Goal: Task Accomplishment & Management: Use online tool/utility

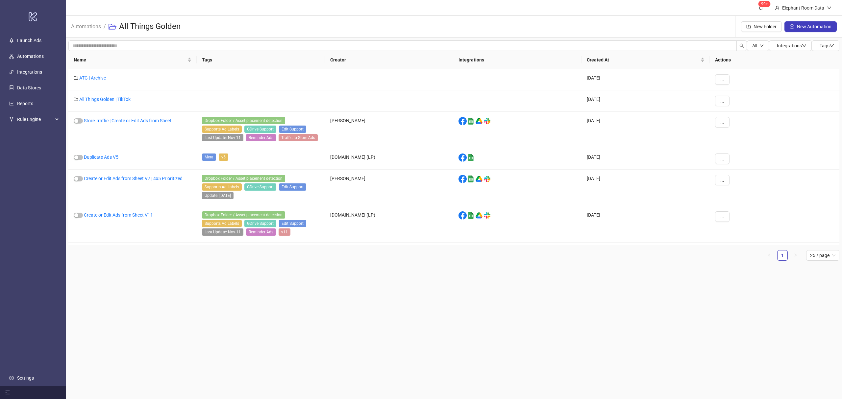
click at [136, 27] on h3 "All Things Golden" at bounding box center [149, 26] width 61 height 11
click at [71, 28] on link "Automations" at bounding box center [86, 25] width 33 height 7
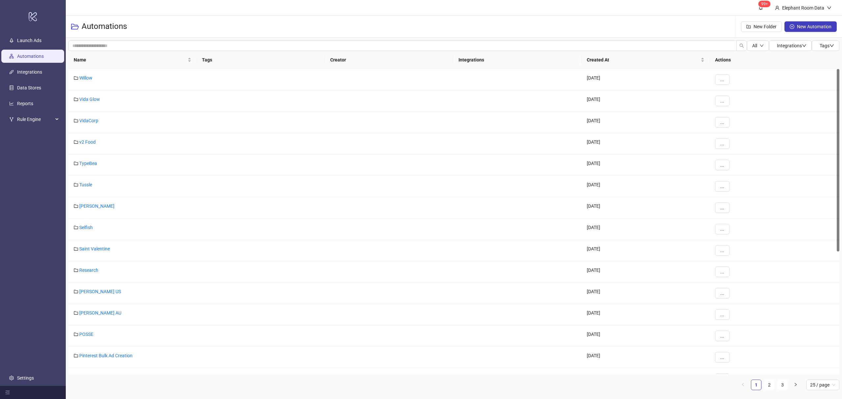
click at [37, 54] on link "Automations" at bounding box center [30, 56] width 27 height 5
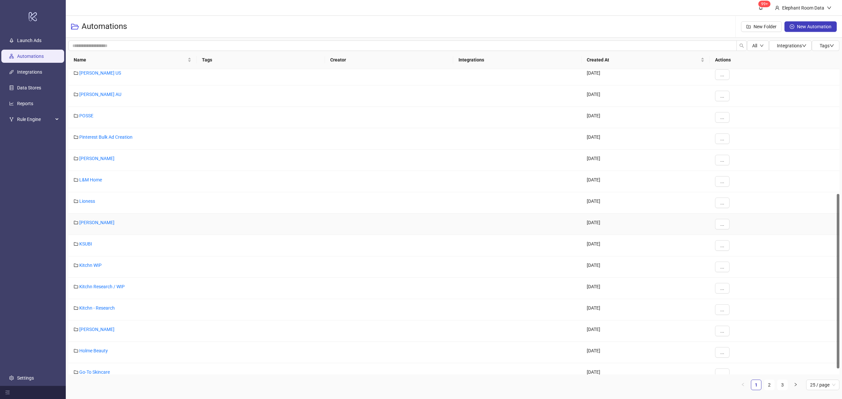
scroll to position [229, 0]
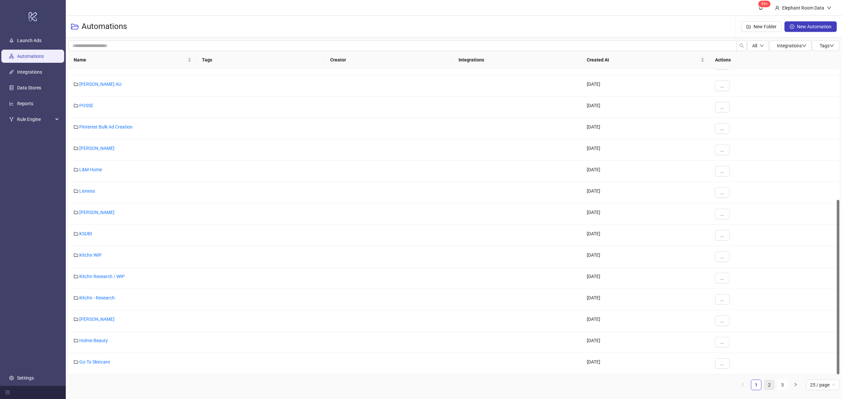
click at [626, 299] on link "2" at bounding box center [769, 385] width 10 height 10
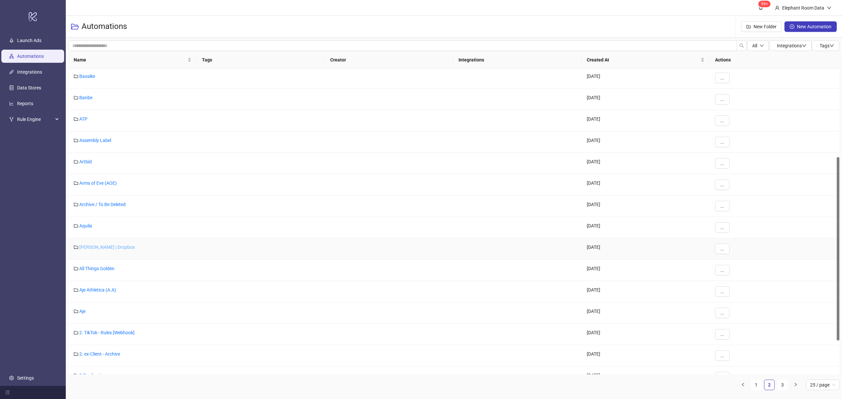
click at [98, 247] on link "[PERSON_NAME] | Dropbox" at bounding box center [107, 247] width 56 height 5
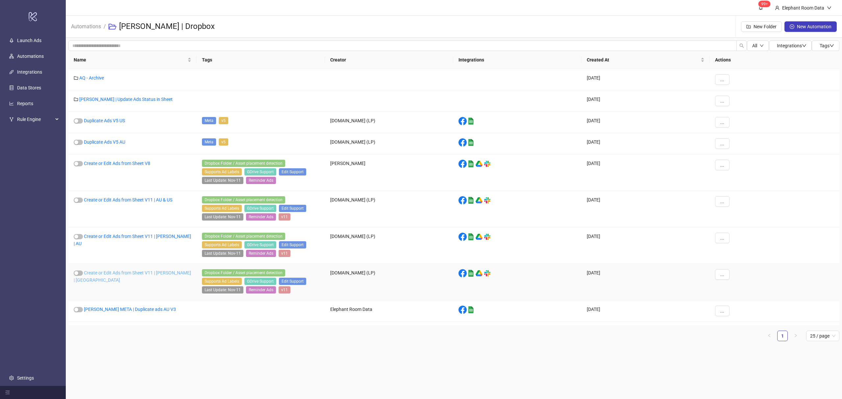
click at [156, 274] on link "Create or Edit Ads from Sheet V11 | Anna Quan | US" at bounding box center [132, 276] width 117 height 12
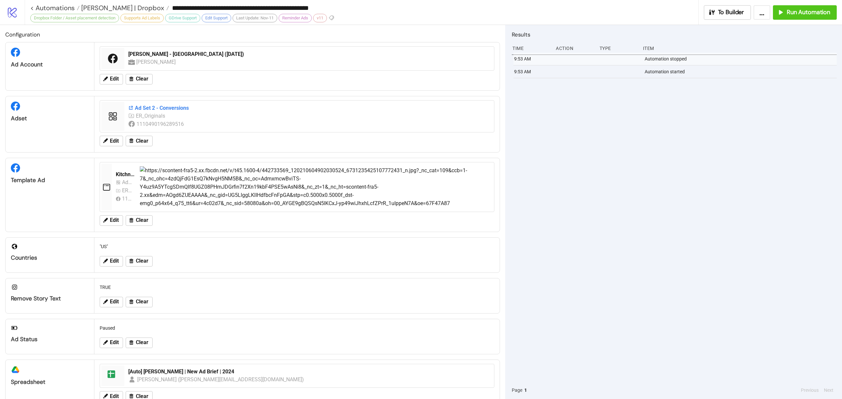
click at [164, 108] on div "Ad Set 2 - Conversions" at bounding box center [309, 108] width 362 height 7
click at [148, 108] on div "Ad Set 2 - Conversions" at bounding box center [309, 108] width 362 height 7
click at [807, 16] on button "Run Automation" at bounding box center [805, 12] width 64 height 14
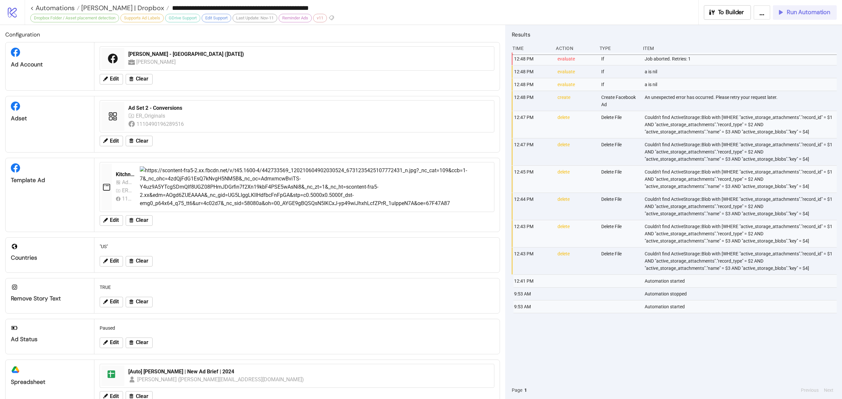
click at [803, 11] on span "Run Automation" at bounding box center [807, 13] width 43 height 8
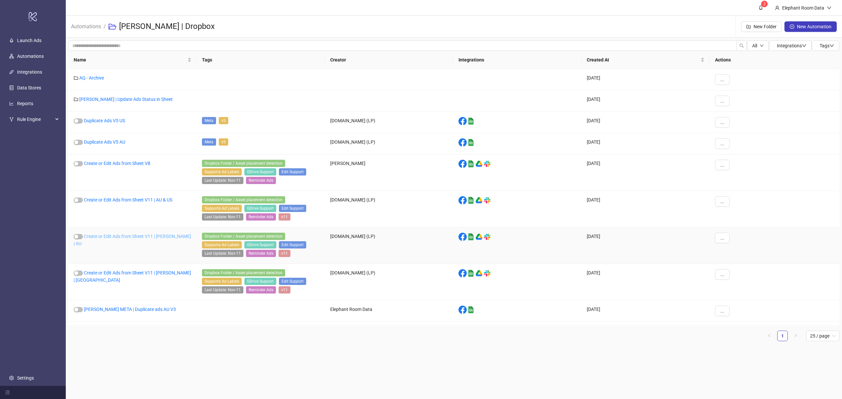
click at [170, 237] on link "Create or Edit Ads from Sheet V11 | [PERSON_NAME] | AU" at bounding box center [132, 240] width 117 height 12
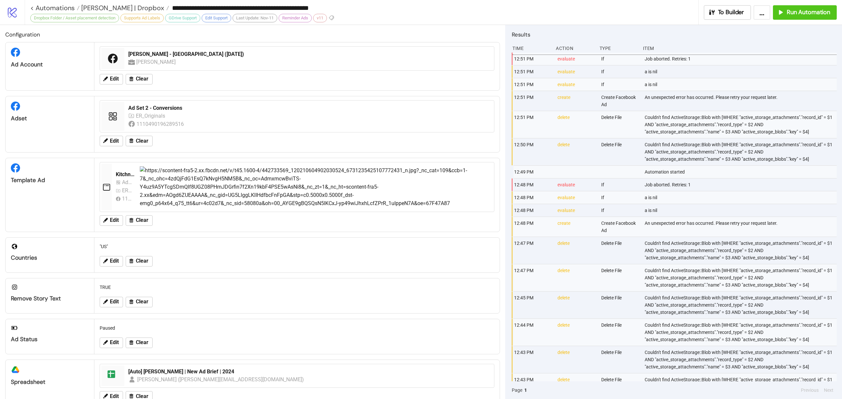
type input "**********"
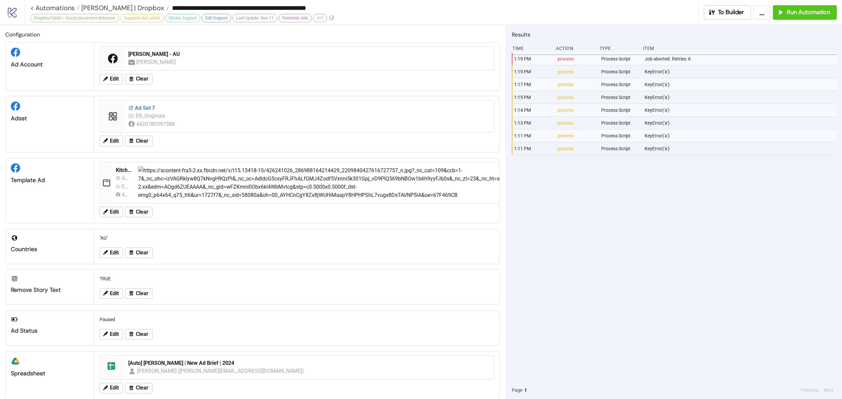
click at [138, 105] on div "Ad Set 7" at bounding box center [309, 108] width 362 height 7
click at [790, 18] on button "Run Automation" at bounding box center [805, 12] width 64 height 14
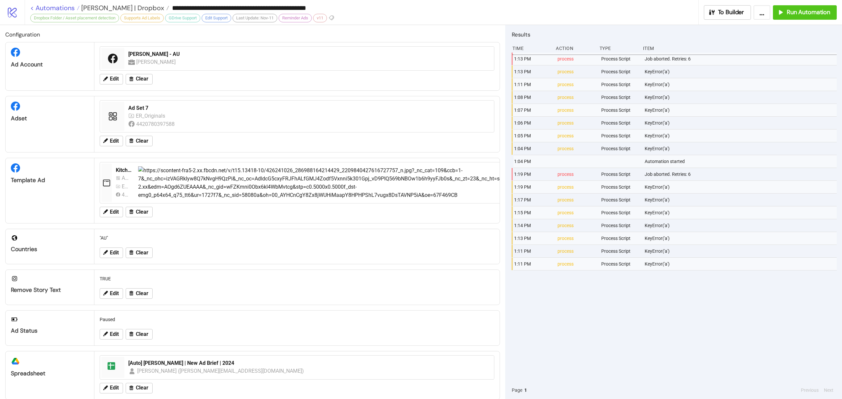
click at [67, 11] on link "< Automations" at bounding box center [54, 8] width 49 height 7
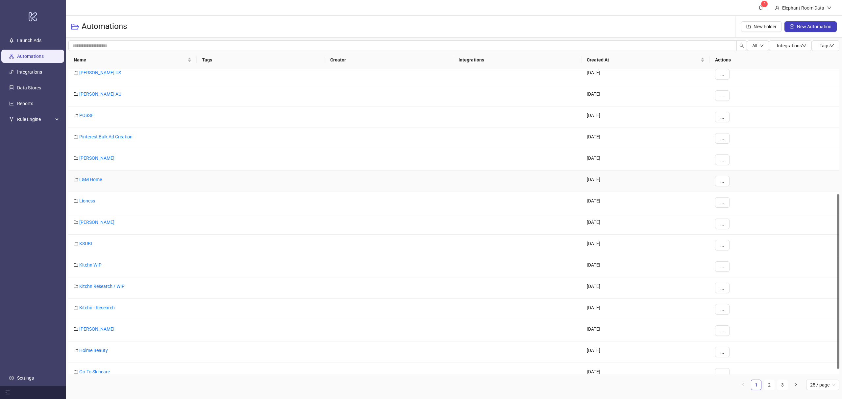
scroll to position [229, 0]
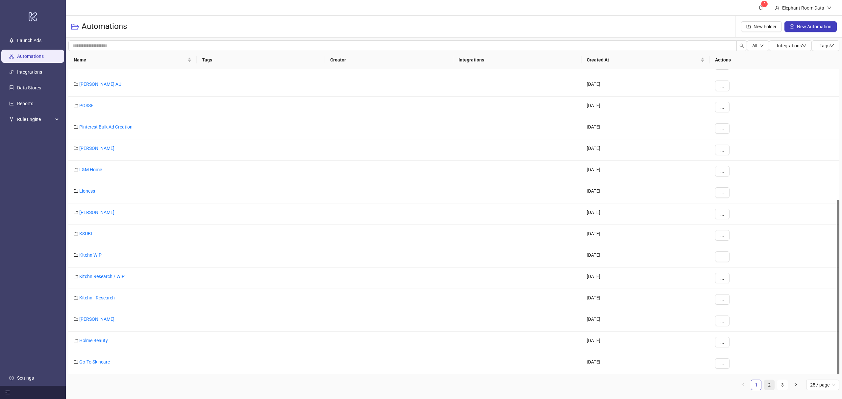
click at [771, 387] on link "2" at bounding box center [769, 385] width 10 height 10
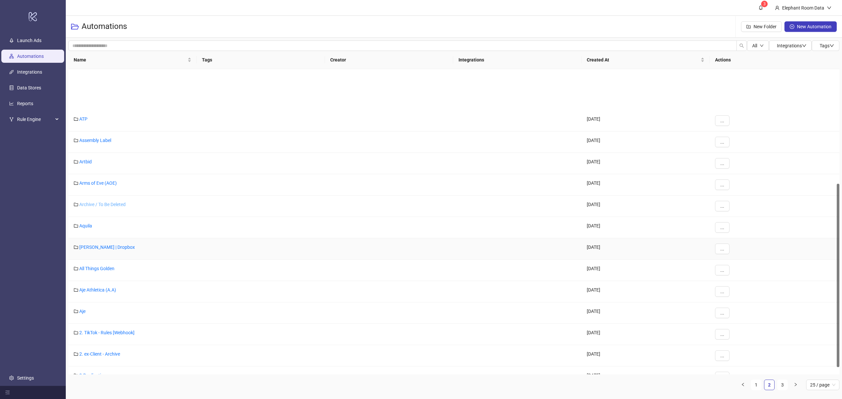
scroll to position [190, 0]
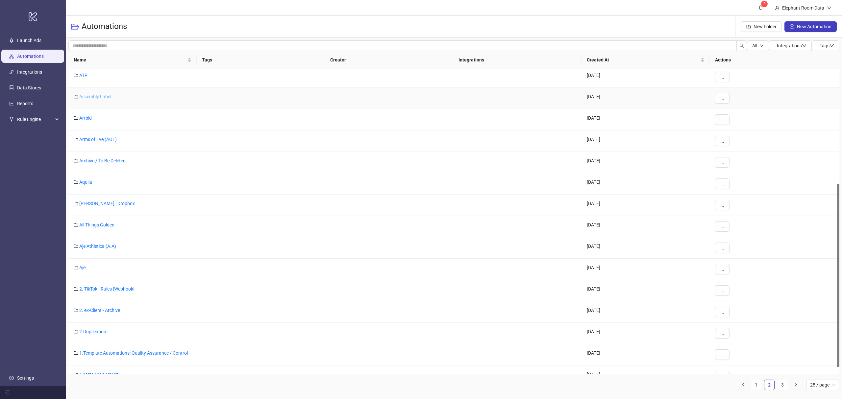
click at [102, 94] on link "Assembly Label" at bounding box center [95, 96] width 32 height 5
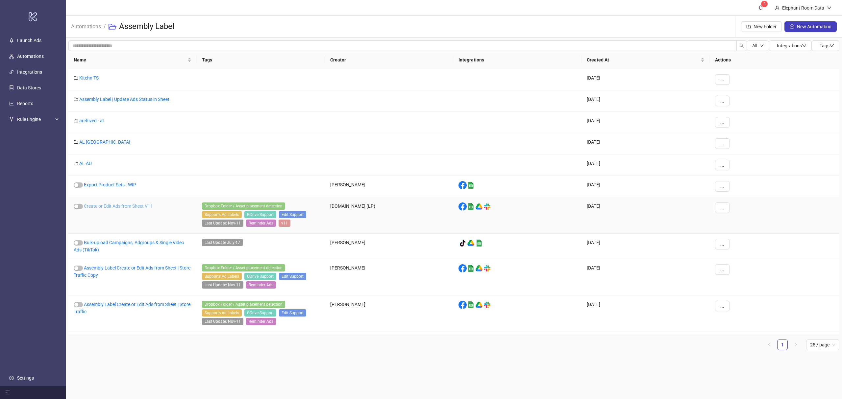
click at [136, 205] on link "Create or Edit Ads from Sheet V11" at bounding box center [118, 206] width 69 height 5
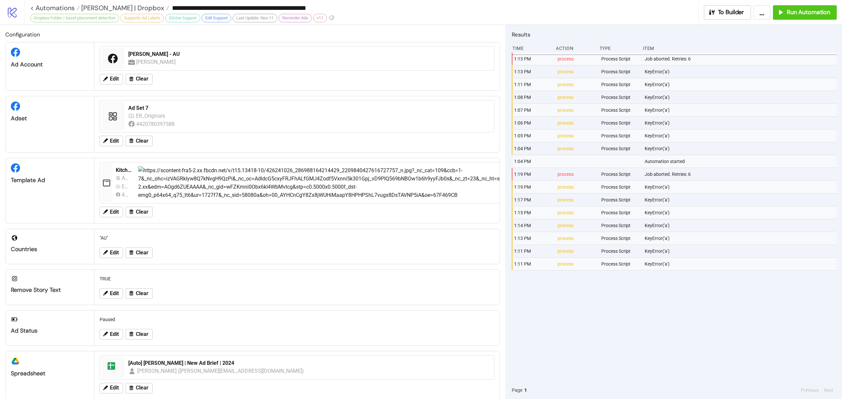
type input "**********"
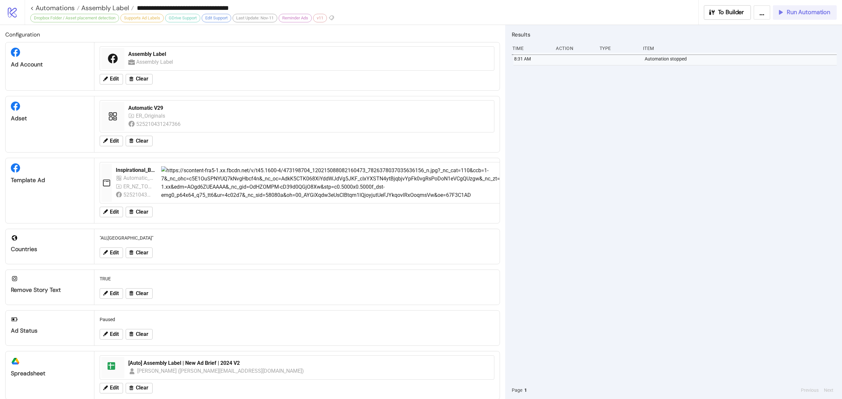
click at [789, 11] on span "Run Automation" at bounding box center [807, 13] width 43 height 8
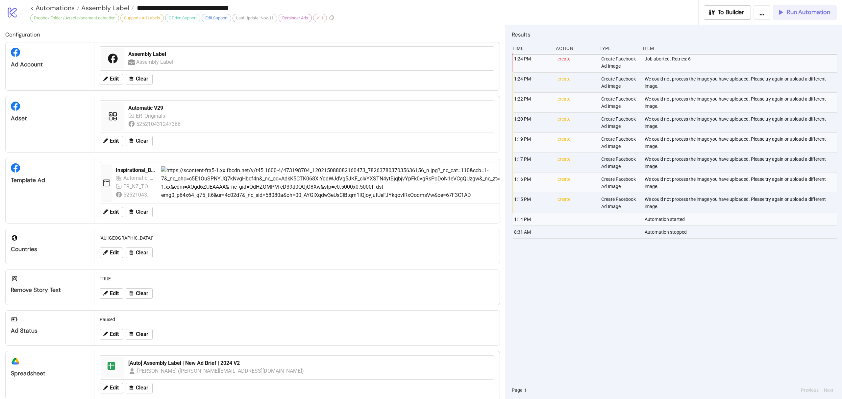
click at [795, 12] on span "Run Automation" at bounding box center [807, 13] width 43 height 8
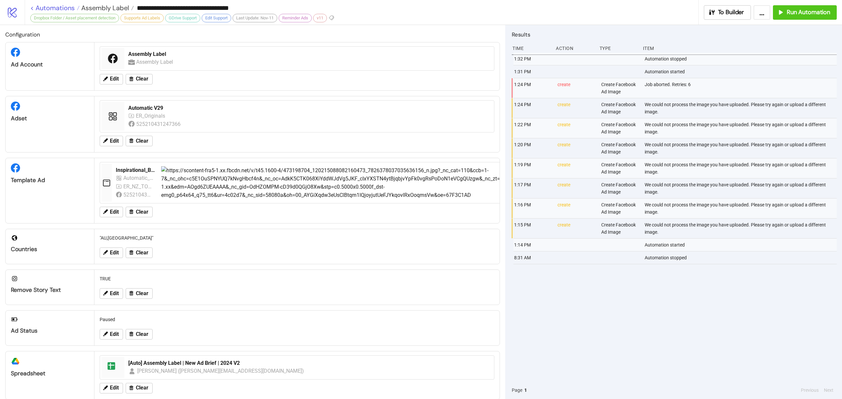
click at [50, 6] on link "< Automations" at bounding box center [54, 8] width 49 height 7
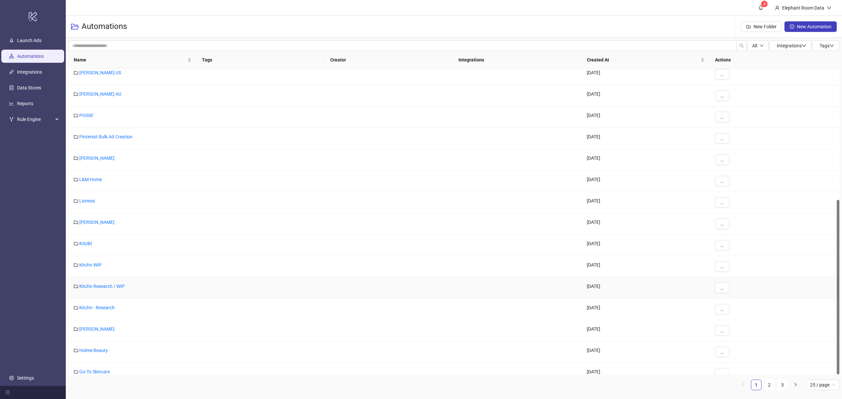
scroll to position [229, 0]
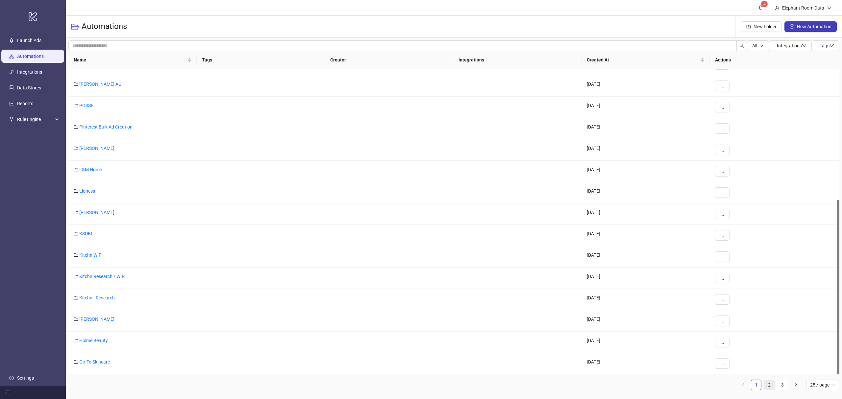
click at [770, 387] on link "2" at bounding box center [769, 385] width 10 height 10
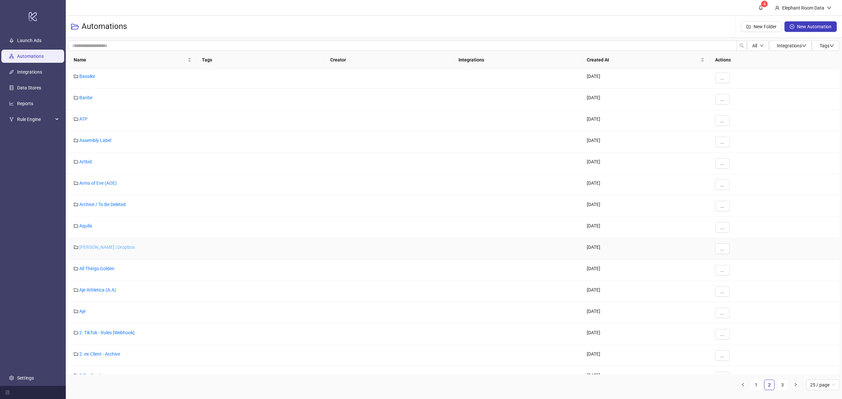
click at [107, 250] on link "Anna Quan | Dropbox" at bounding box center [107, 247] width 56 height 5
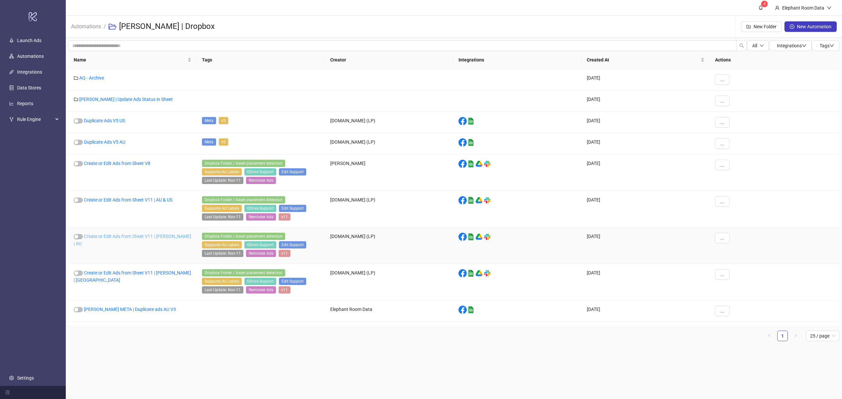
click at [165, 239] on link "Create or Edit Ads from Sheet V11 | Anna Quan | AU" at bounding box center [132, 240] width 117 height 12
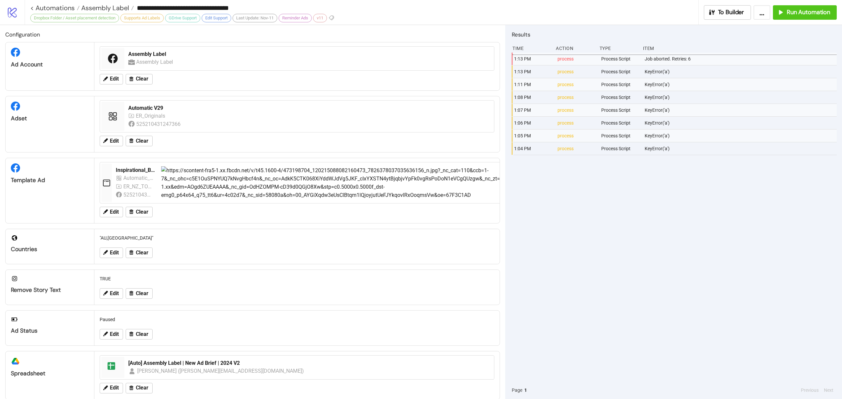
type input "**********"
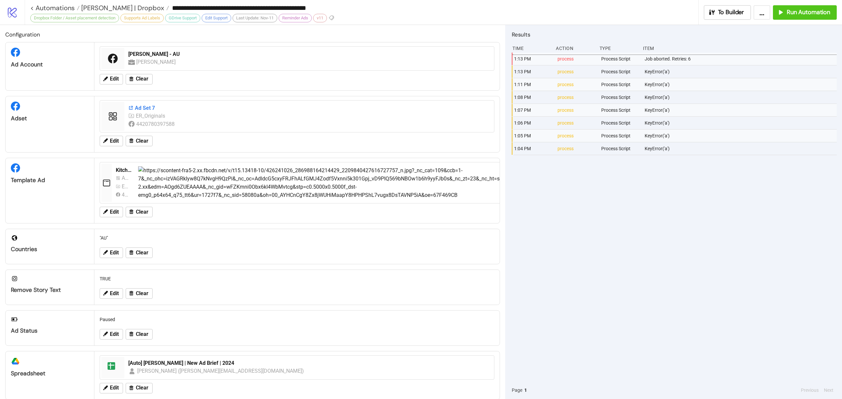
click at [149, 108] on div "Ad Set 7" at bounding box center [309, 108] width 362 height 7
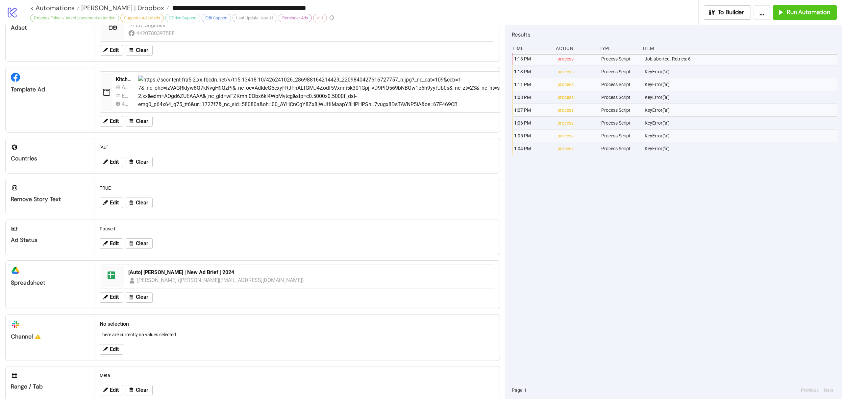
scroll to position [107, 0]
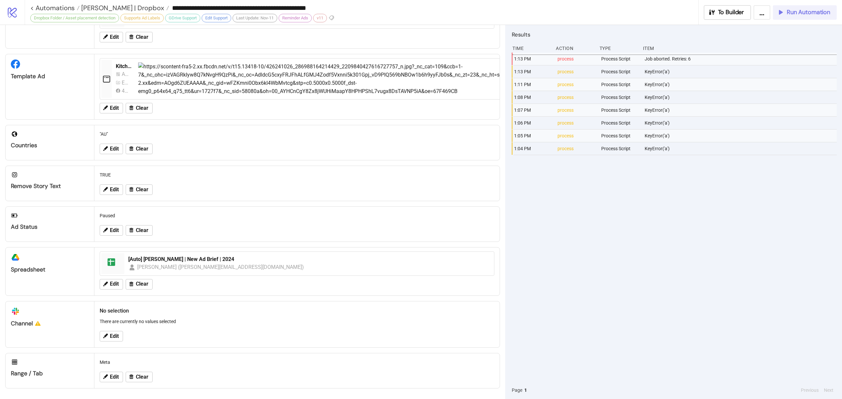
click at [797, 17] on button "Run Automation" at bounding box center [805, 12] width 64 height 14
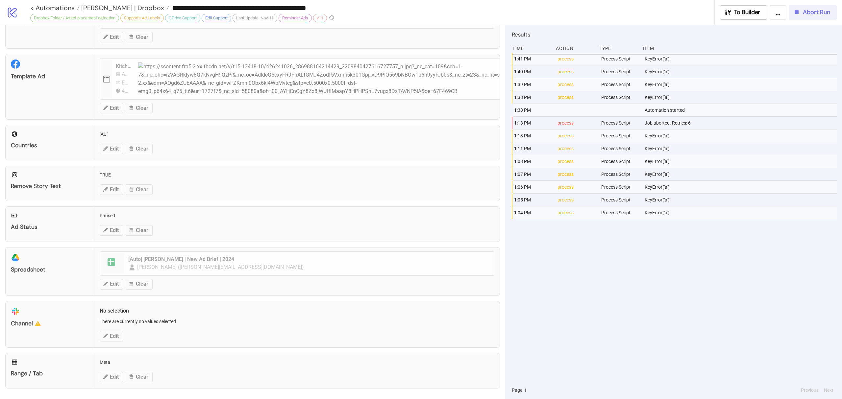
click at [810, 17] on button "Abort Run" at bounding box center [813, 12] width 48 height 14
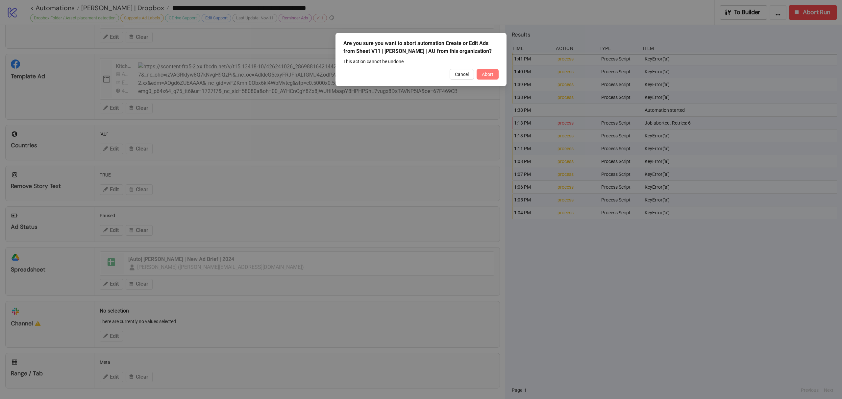
click at [491, 73] on span "Abort" at bounding box center [488, 74] width 12 height 5
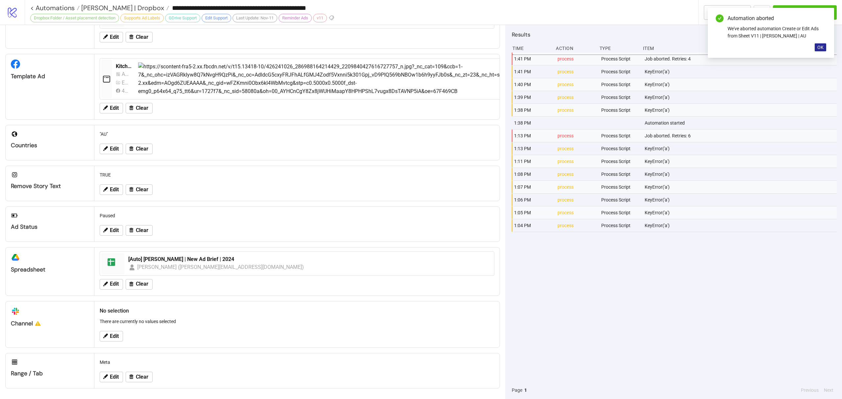
click at [820, 46] on span "OK" at bounding box center [820, 47] width 6 height 5
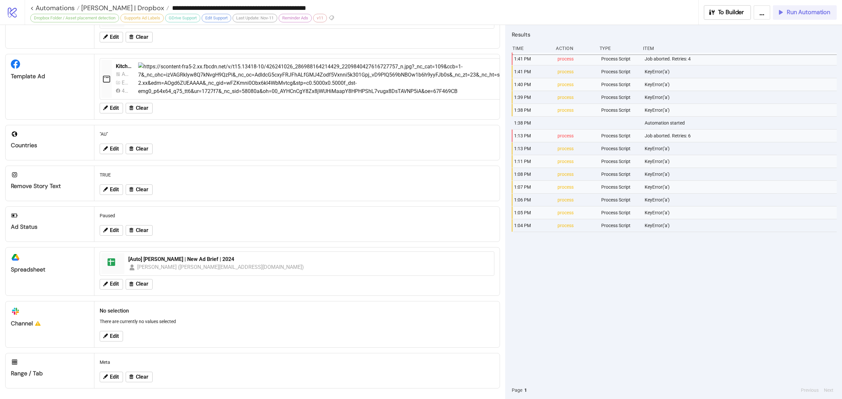
click at [806, 16] on span "Run Automation" at bounding box center [807, 13] width 43 height 8
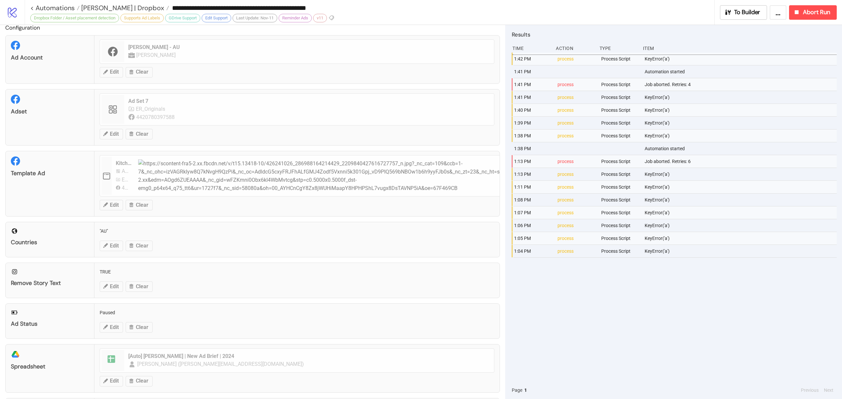
scroll to position [0, 0]
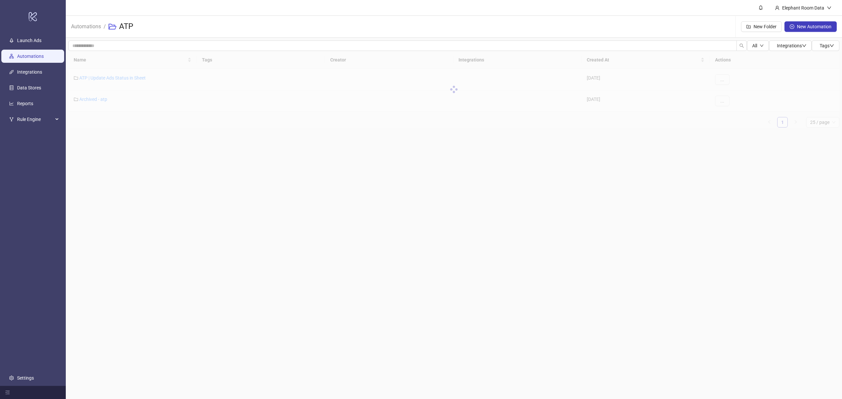
click at [27, 54] on link "Automations" at bounding box center [30, 56] width 27 height 5
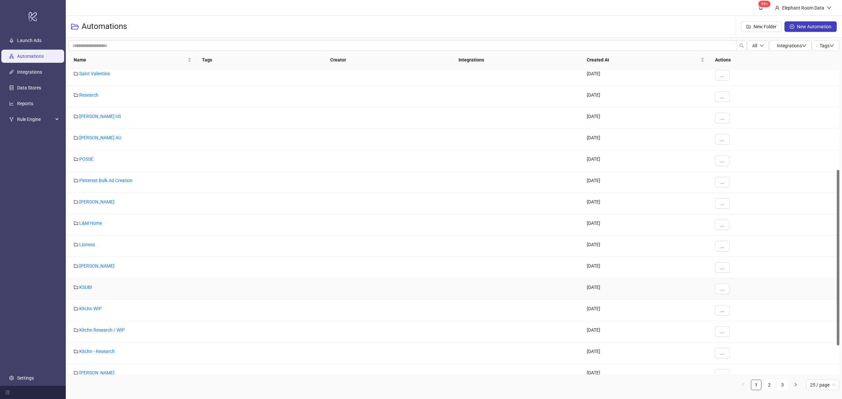
scroll to position [229, 0]
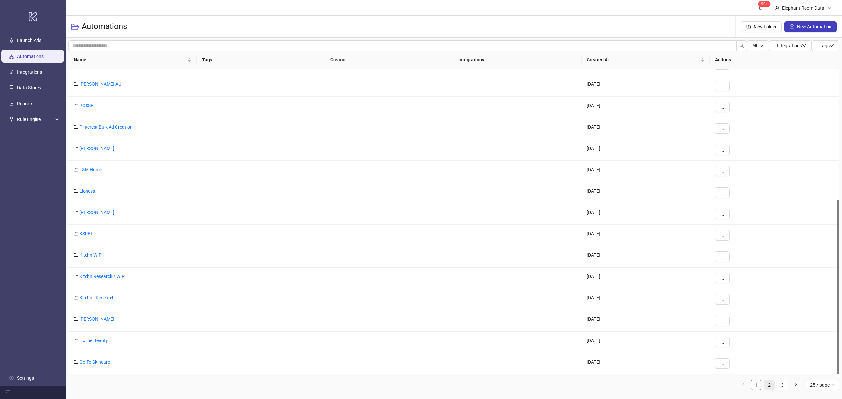
click at [769, 380] on div "Name Tags Creator Integrations Created At Actions [PERSON_NAME] [GEOGRAPHIC_DAT…" at bounding box center [453, 220] width 771 height 339
click at [768, 386] on link "2" at bounding box center [769, 385] width 10 height 10
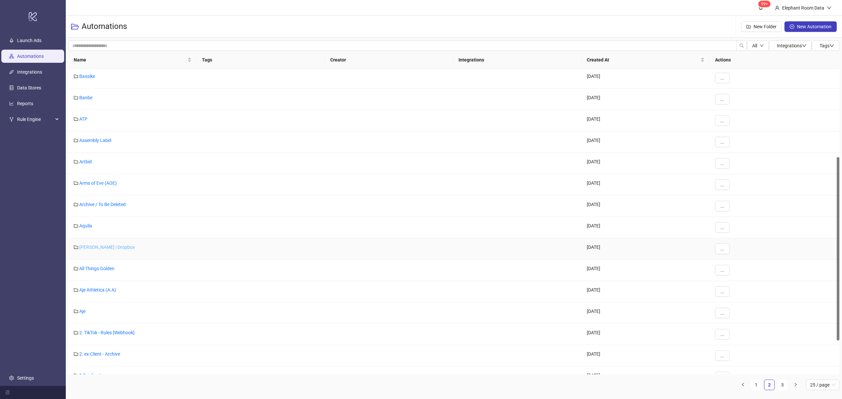
click at [106, 247] on link "Anna Quan | Dropbox" at bounding box center [107, 247] width 56 height 5
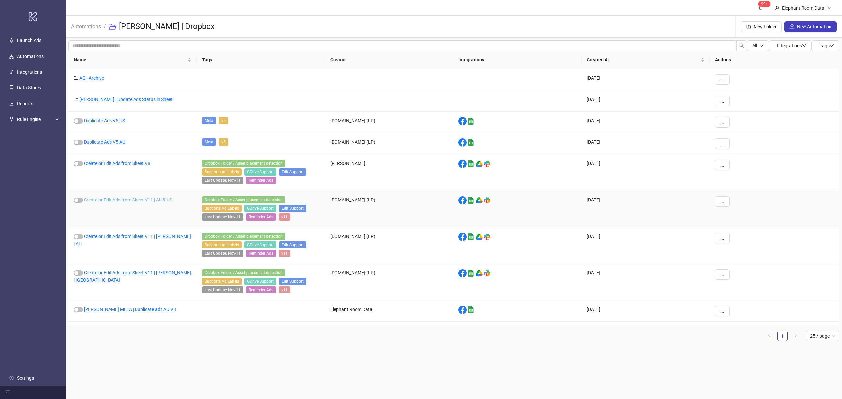
click at [157, 202] on link "Create or Edit Ads from Sheet V11 | AU & US" at bounding box center [128, 199] width 88 height 5
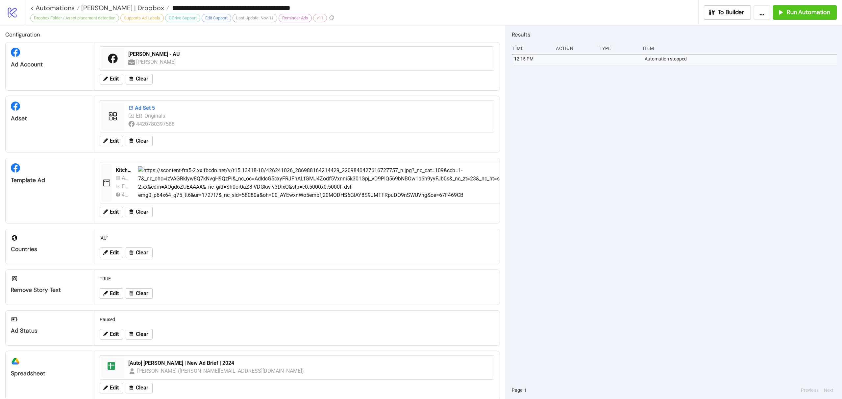
click at [141, 108] on div "Ad Set 5" at bounding box center [309, 108] width 362 height 7
click at [138, 105] on div "Ad Set 5" at bounding box center [309, 108] width 362 height 7
click at [109, 141] on button "Edit" at bounding box center [111, 141] width 23 height 11
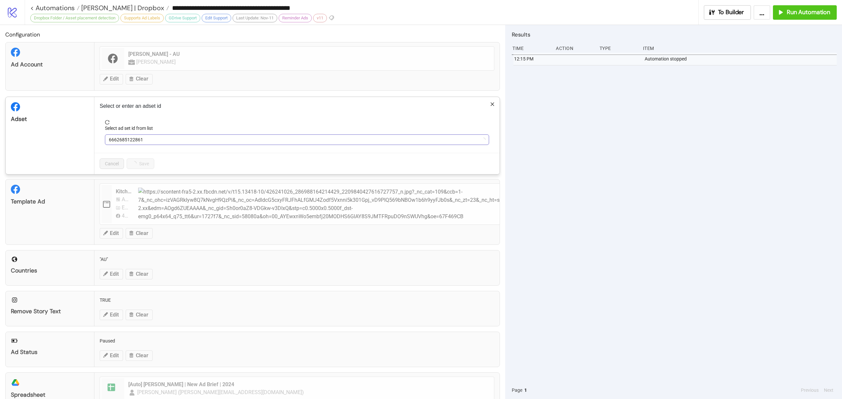
click at [129, 137] on span "6662685122861" at bounding box center [297, 140] width 376 height 10
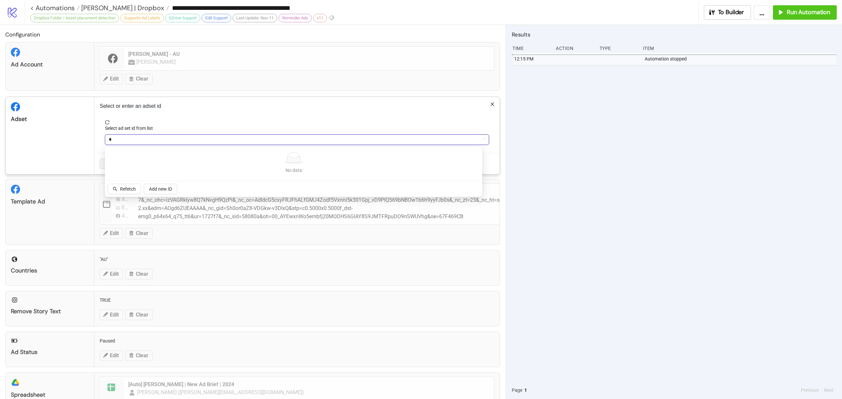
type input "*"
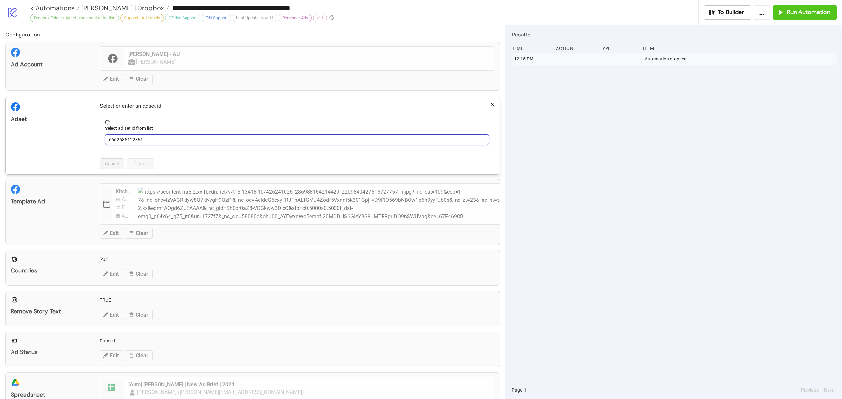
click at [162, 138] on span "6662685122861" at bounding box center [297, 140] width 376 height 10
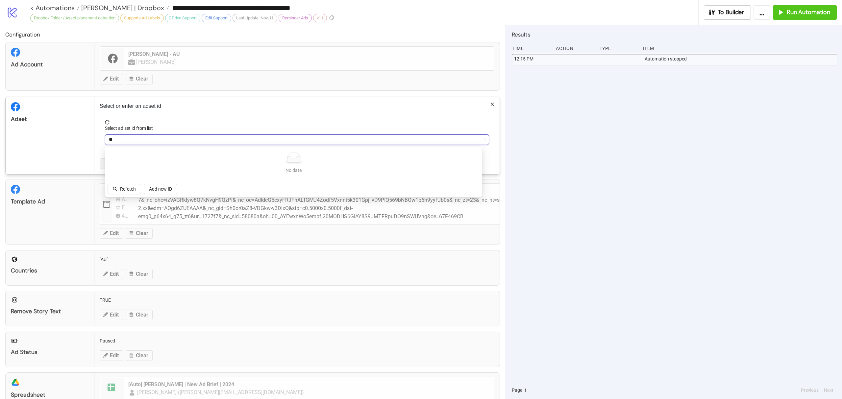
type input "*"
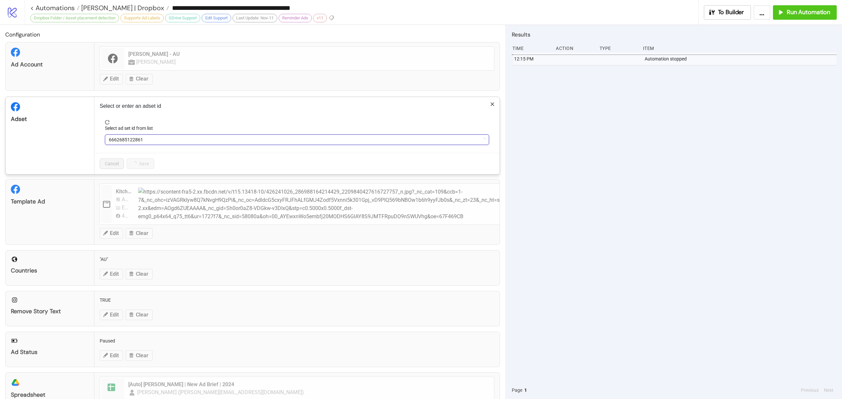
click at [200, 120] on span "reload" at bounding box center [297, 122] width 384 height 5
click at [485, 108] on p "Select or enter an adset id" at bounding box center [297, 106] width 395 height 8
click at [150, 141] on span "Ad Set 5" at bounding box center [297, 140] width 376 height 10
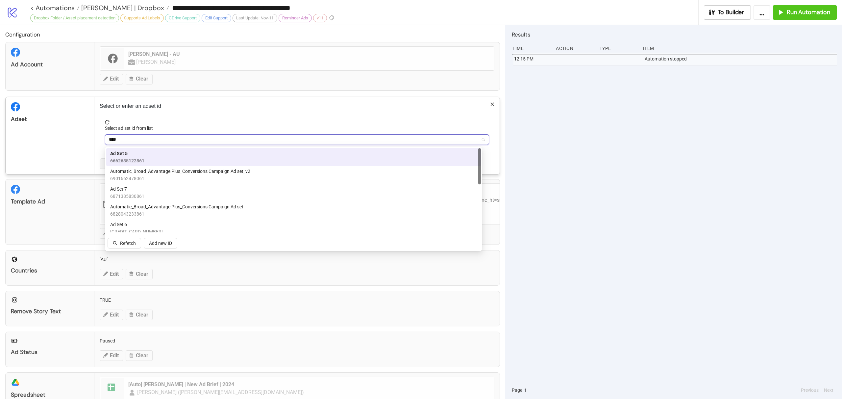
type input "*****"
click at [159, 189] on div "Ad Set 7 6871385830861" at bounding box center [293, 192] width 367 height 14
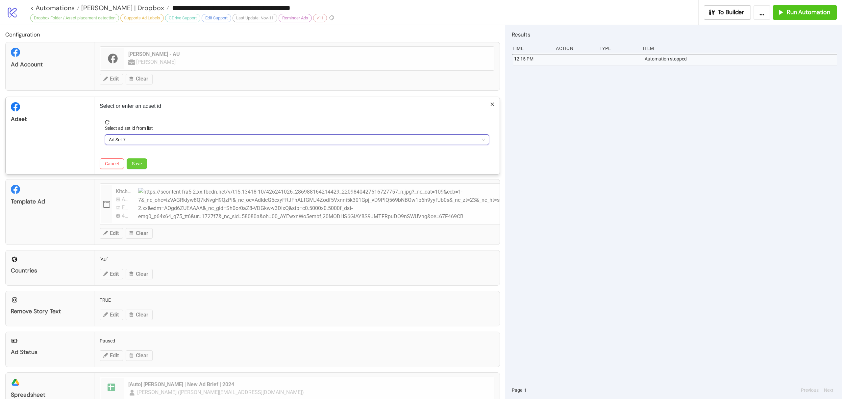
click at [145, 166] on button "Save" at bounding box center [137, 163] width 20 height 11
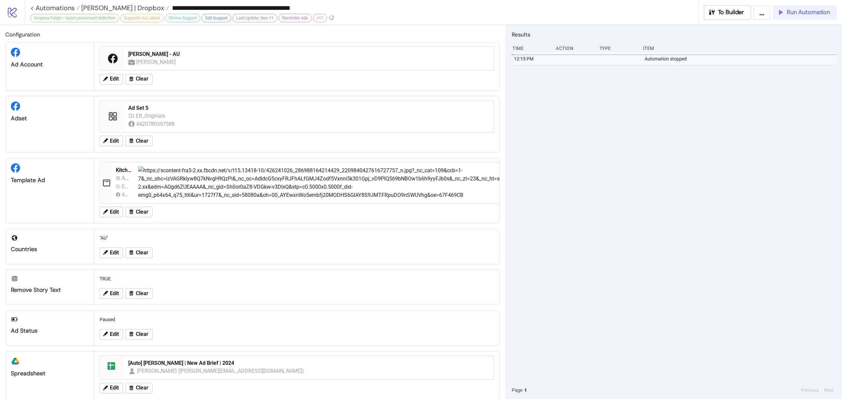
click at [830, 16] on button "Run Automation" at bounding box center [805, 12] width 64 height 14
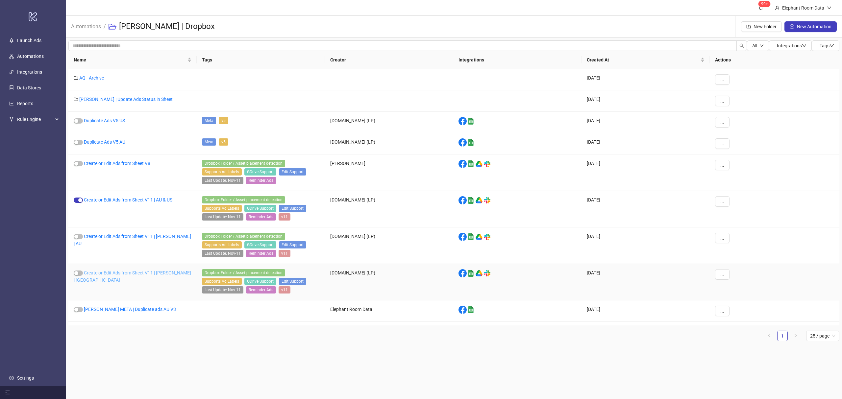
click at [156, 276] on link "Create or Edit Ads from Sheet V11 | [PERSON_NAME] | [GEOGRAPHIC_DATA]" at bounding box center [132, 276] width 117 height 12
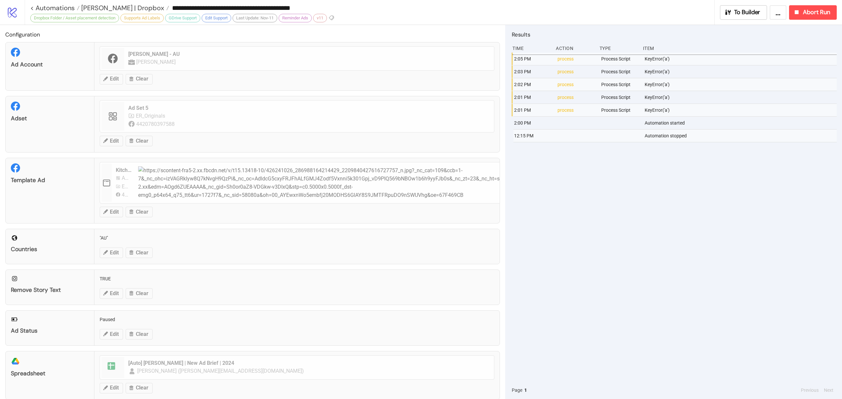
type input "**********"
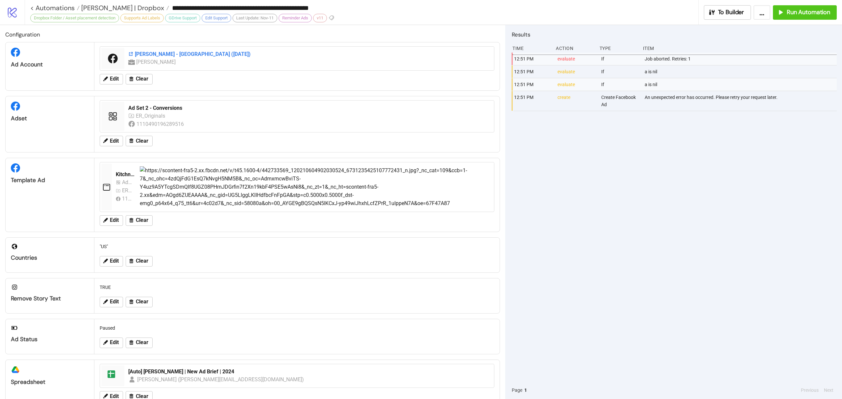
click at [161, 54] on div "Anna Quan - USA (Jul 23)" at bounding box center [309, 54] width 362 height 7
click at [152, 112] on div "Ad Set 2 - Conversions" at bounding box center [309, 108] width 362 height 7
click at [797, 19] on button "Run Automation" at bounding box center [805, 12] width 64 height 14
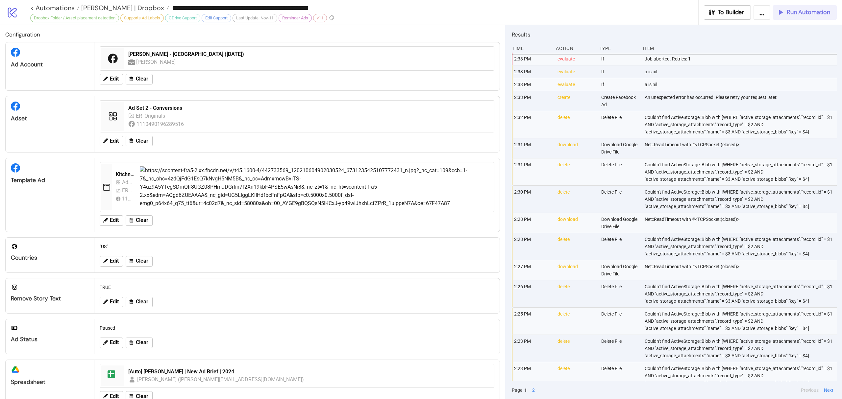
click at [797, 13] on span "Run Automation" at bounding box center [807, 13] width 43 height 8
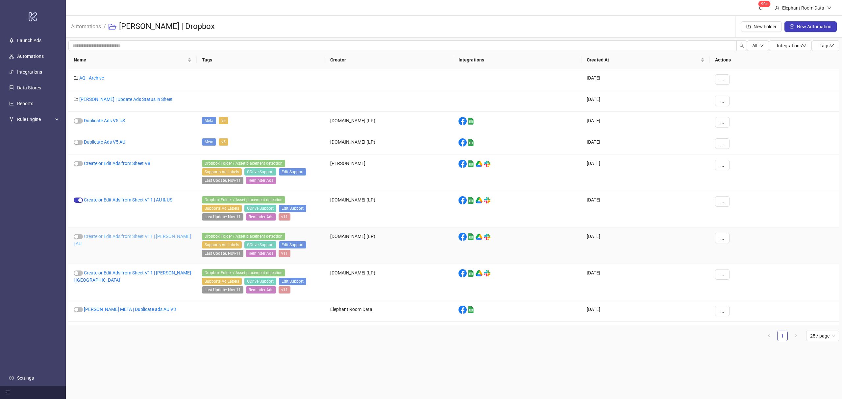
click at [162, 241] on link "Create or Edit Ads from Sheet V11 | [PERSON_NAME] | AU" at bounding box center [132, 240] width 117 height 12
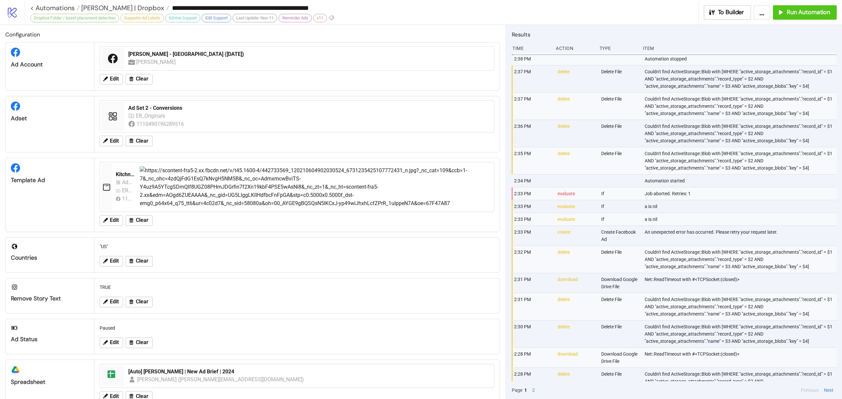
type input "**********"
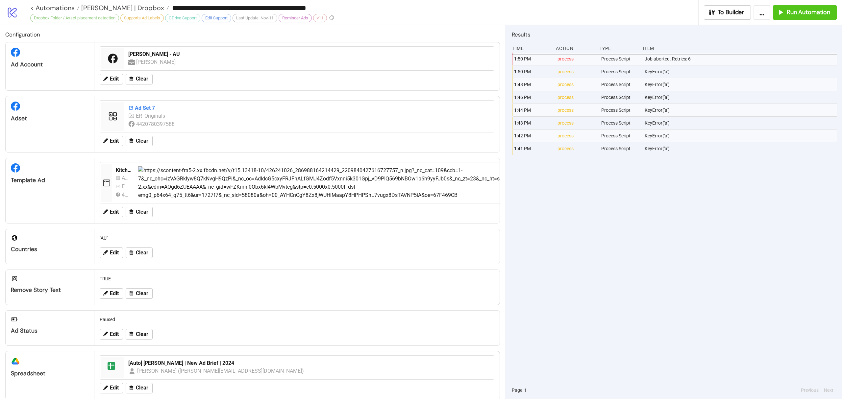
click at [144, 107] on div "Ad Set 7" at bounding box center [309, 108] width 362 height 7
drag, startPoint x: 806, startPoint y: 15, endPoint x: 780, endPoint y: 298, distance: 283.6
click at [780, 298] on div "**********" at bounding box center [421, 199] width 842 height 399
click at [789, 11] on span "Run Automation" at bounding box center [807, 13] width 43 height 8
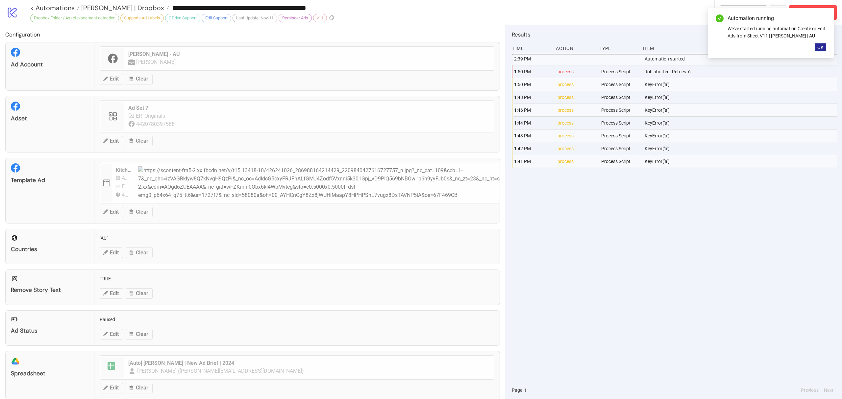
click at [821, 49] on span "OK" at bounding box center [820, 47] width 6 height 5
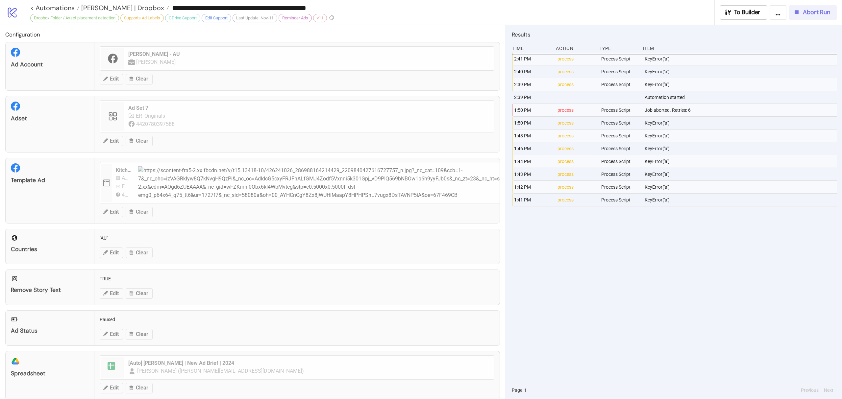
click at [821, 10] on span "Abort Run" at bounding box center [816, 13] width 27 height 8
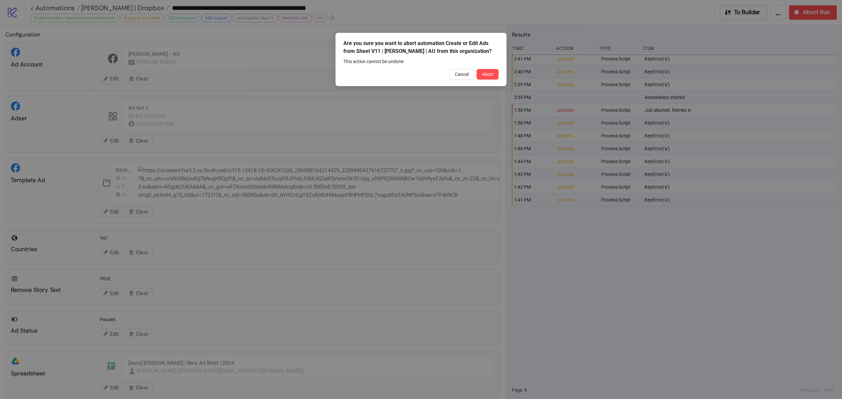
click at [488, 79] on button "Abort" at bounding box center [487, 74] width 22 height 11
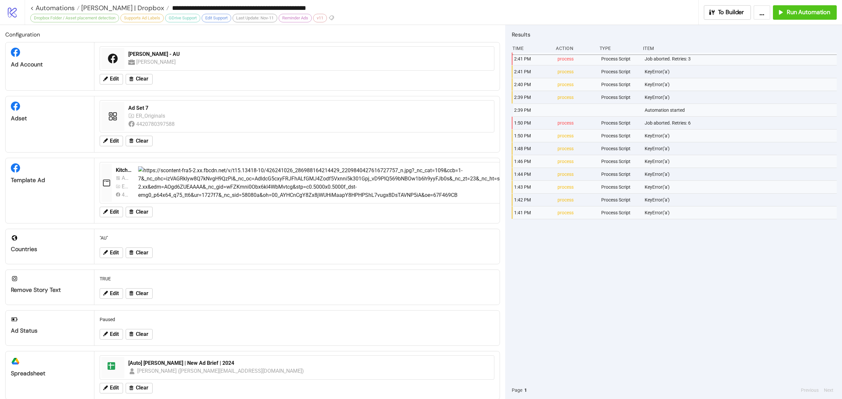
click at [154, 55] on div "Anna Quan - AU" at bounding box center [309, 54] width 362 height 7
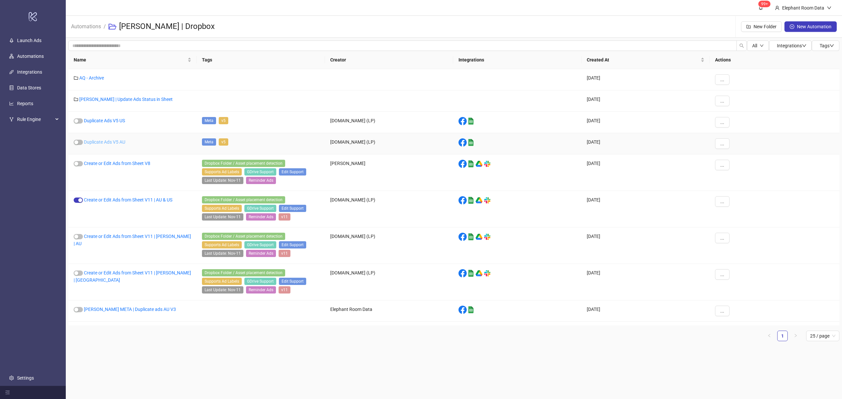
click at [112, 142] on link "Duplicate Ads V5 AU" at bounding box center [104, 141] width 41 height 5
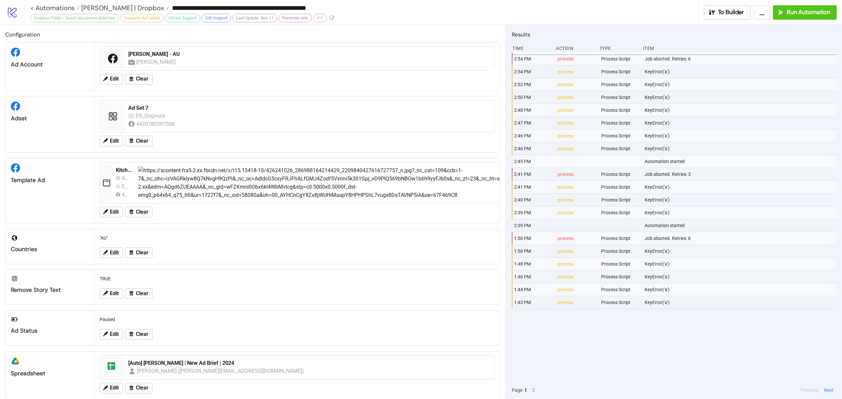
type input "**********"
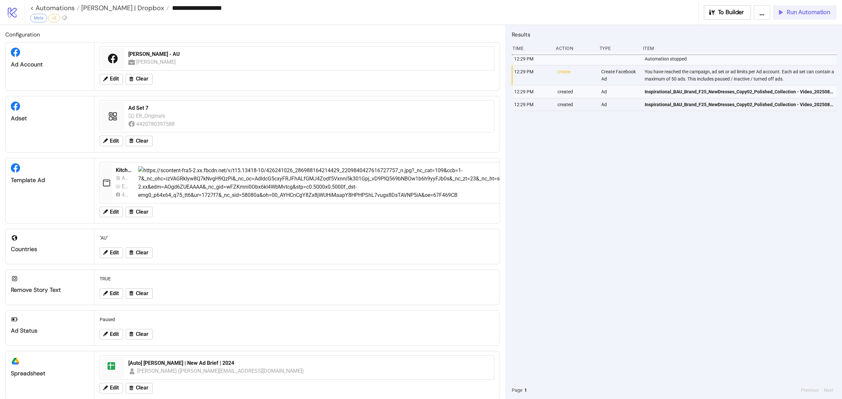
click at [794, 13] on span "Run Automation" at bounding box center [807, 13] width 43 height 8
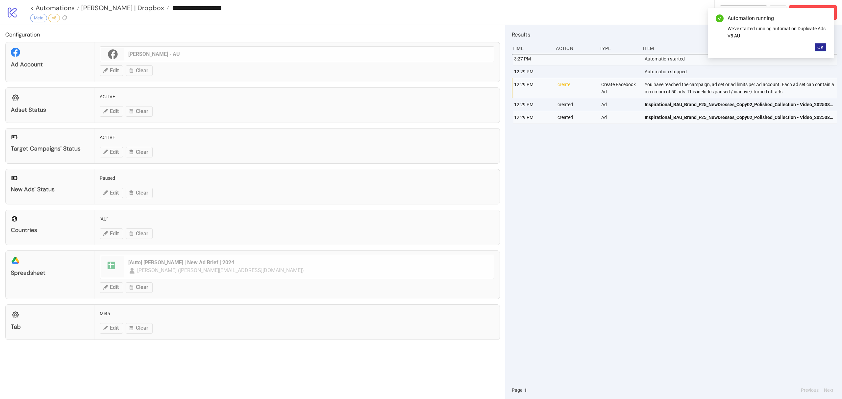
click at [823, 47] on button "OK" at bounding box center [820, 47] width 12 height 8
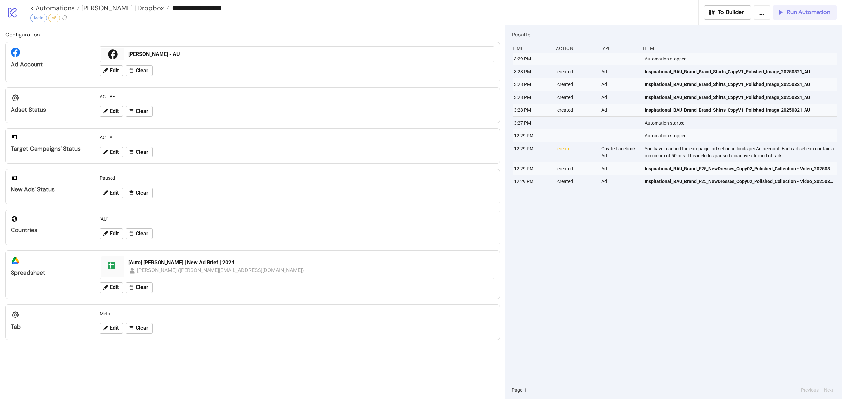
click at [800, 16] on span "Run Automation" at bounding box center [807, 13] width 43 height 8
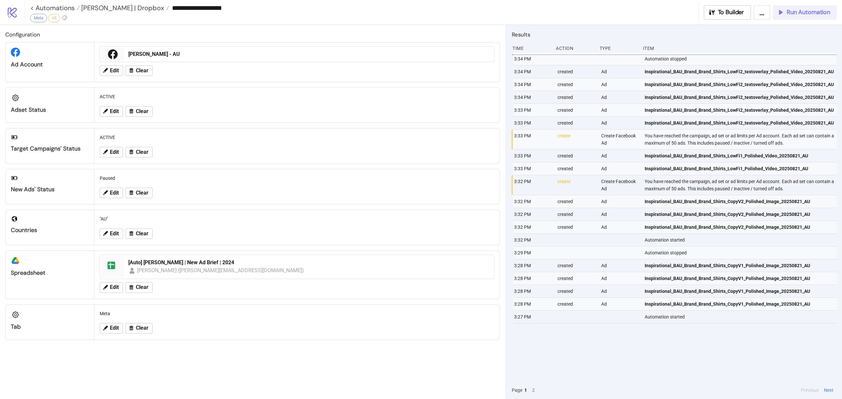
click at [798, 16] on button "Run Automation" at bounding box center [805, 12] width 64 height 14
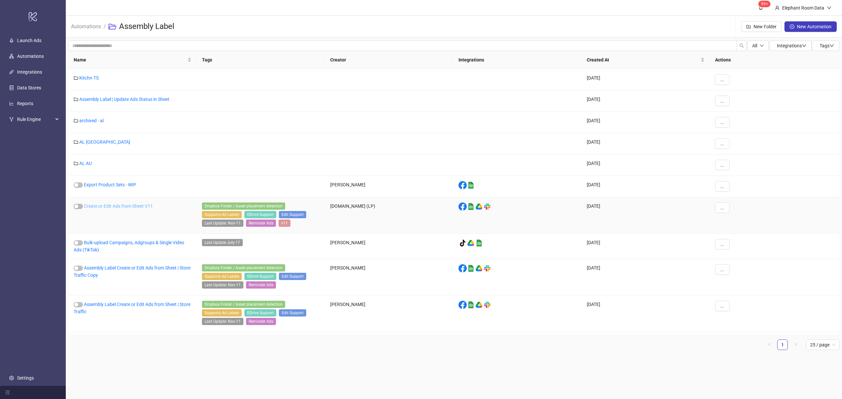
click at [120, 206] on link "Create or Edit Ads from Sheet V11" at bounding box center [118, 206] width 69 height 5
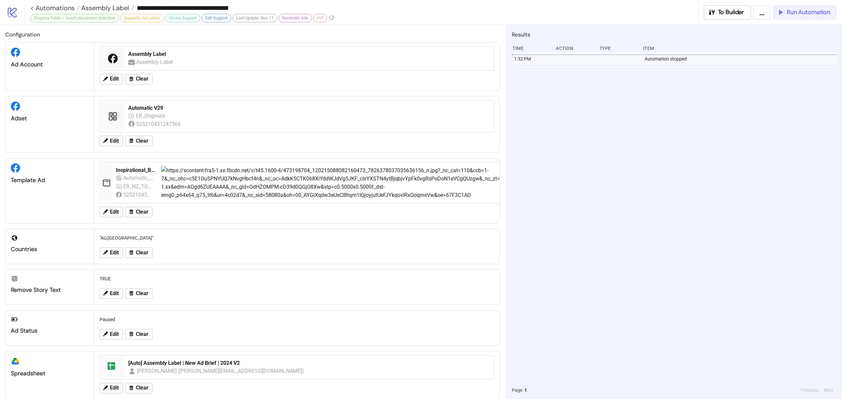
click at [793, 11] on span "Run Automation" at bounding box center [807, 13] width 43 height 8
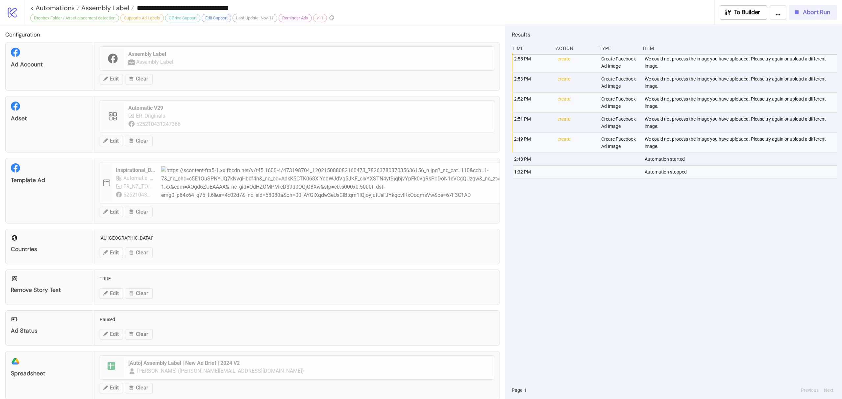
click at [807, 7] on button "Abort Run" at bounding box center [813, 12] width 48 height 14
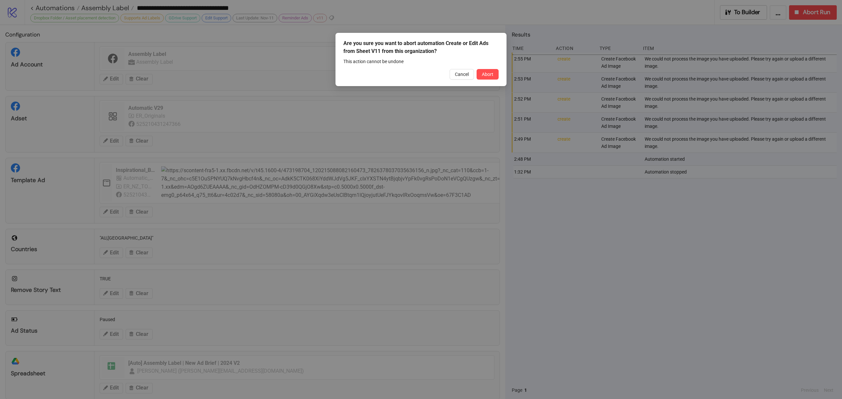
click at [488, 72] on span "Abort" at bounding box center [488, 74] width 12 height 5
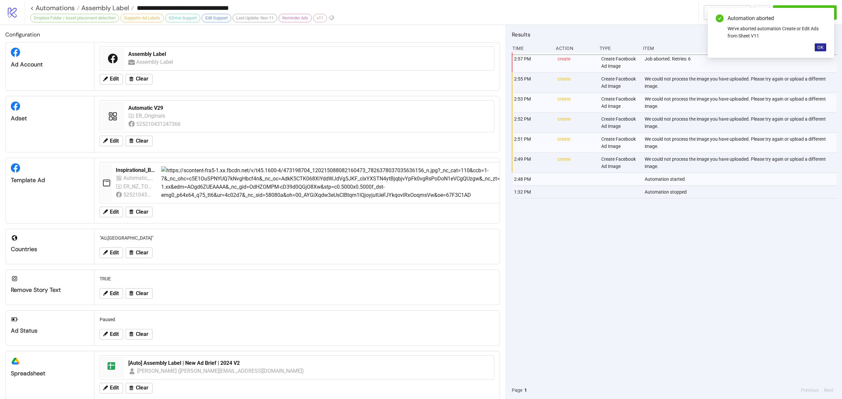
click at [817, 45] on span "OK" at bounding box center [820, 47] width 6 height 5
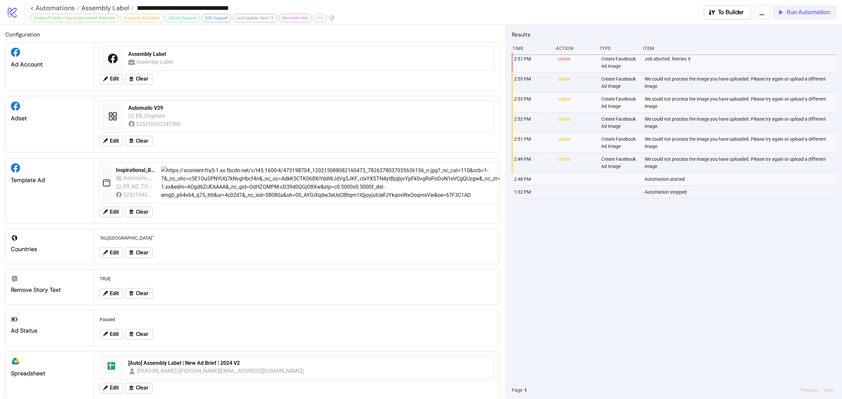
click at [800, 7] on button "Run Automation" at bounding box center [805, 12] width 64 height 14
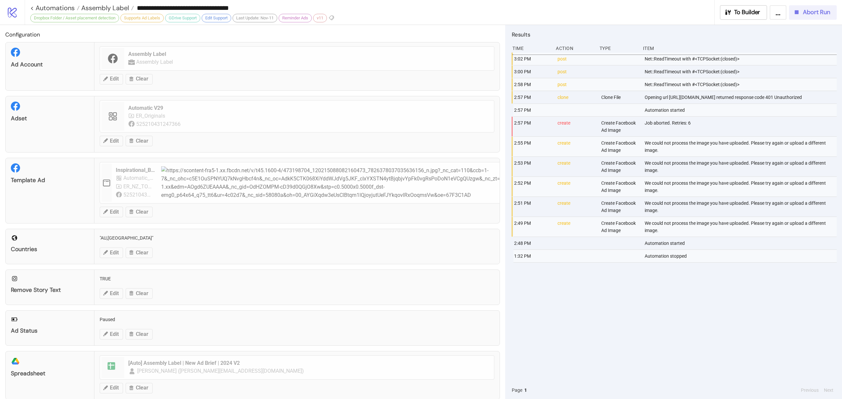
click at [817, 12] on span "Abort Run" at bounding box center [816, 13] width 27 height 8
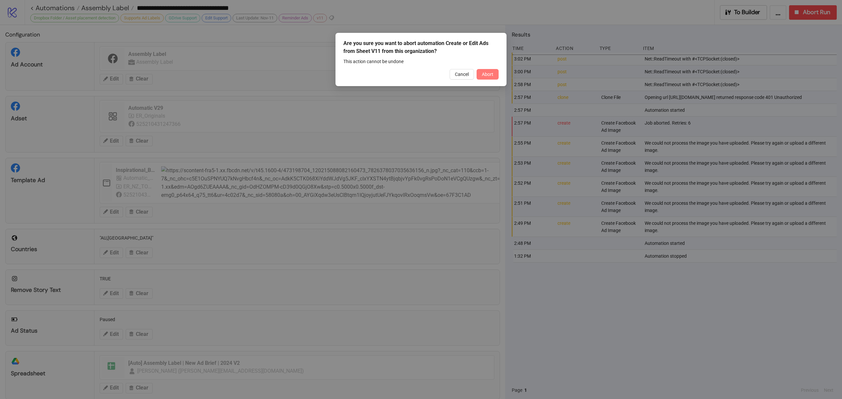
click at [484, 72] on span "Abort" at bounding box center [488, 74] width 12 height 5
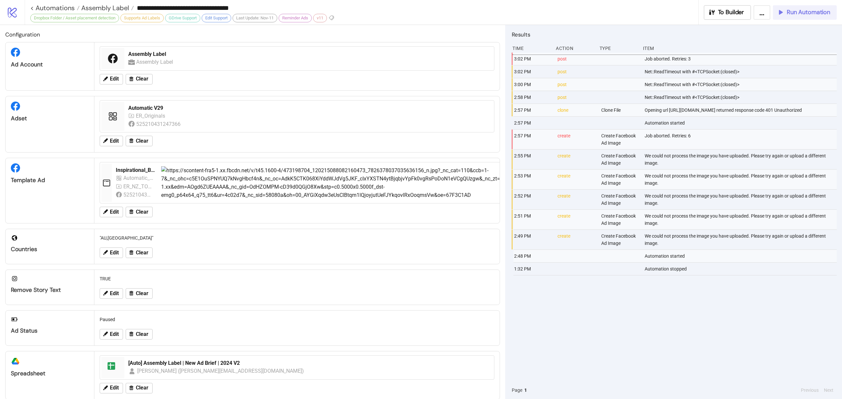
click at [805, 12] on span "Run Automation" at bounding box center [807, 13] width 43 height 8
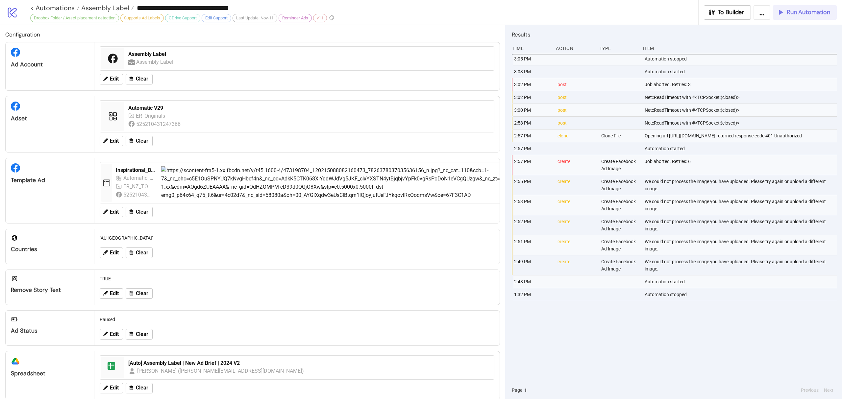
click at [804, 9] on span "Run Automation" at bounding box center [807, 13] width 43 height 8
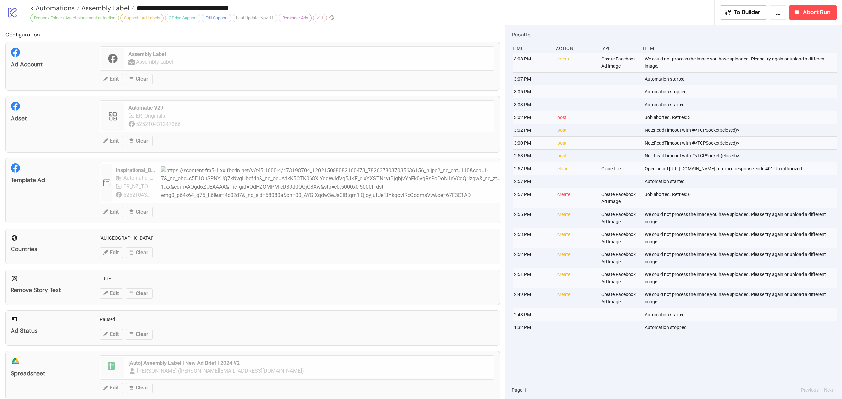
click at [672, 71] on div "We could not process the image you have uploaded. Please try again or upload a …" at bounding box center [741, 63] width 194 height 20
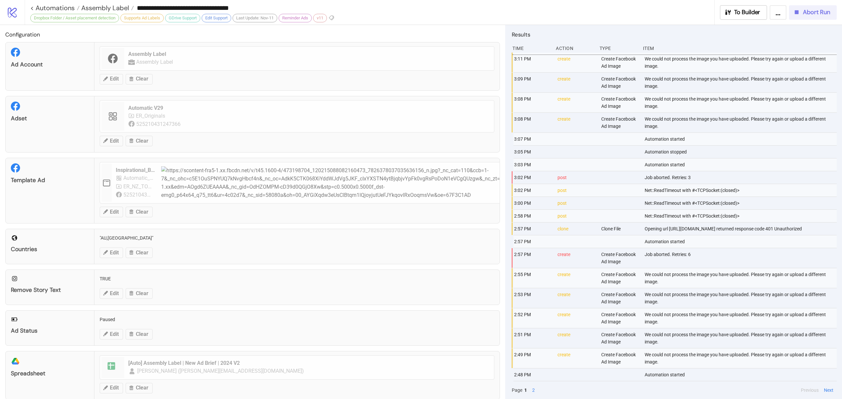
click at [806, 11] on span "Abort Run" at bounding box center [816, 13] width 27 height 8
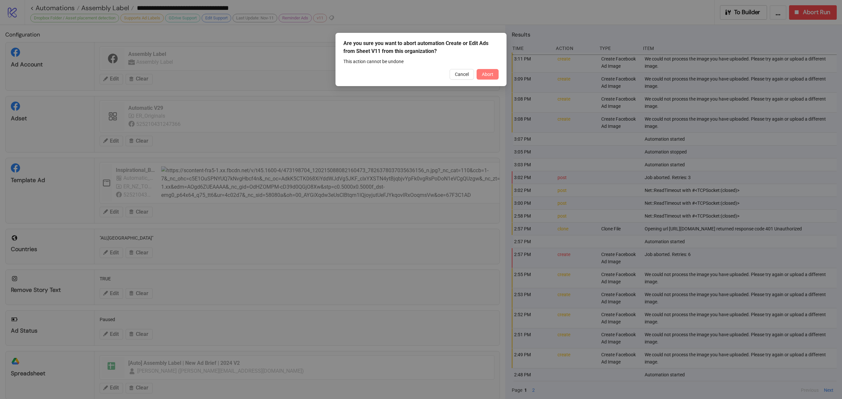
click at [487, 72] on span "Abort" at bounding box center [488, 74] width 12 height 5
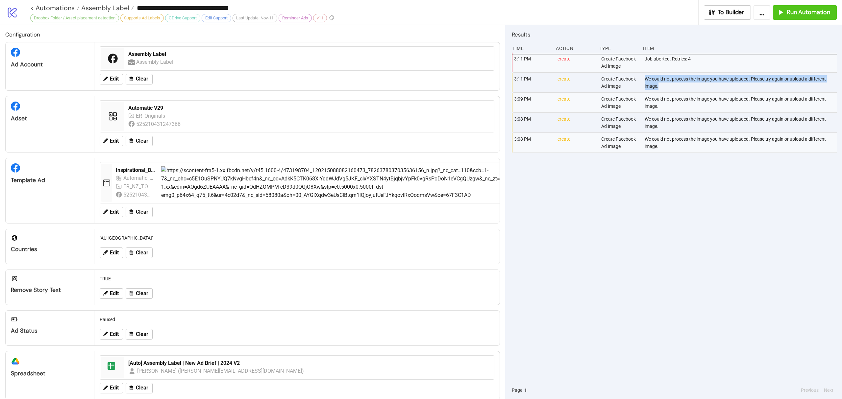
drag, startPoint x: 683, startPoint y: 86, endPoint x: 640, endPoint y: 87, distance: 43.4
click at [640, 87] on div "3:11 PM create Create Facebook Ad Image We could not process the image you have…" at bounding box center [675, 83] width 325 height 20
click at [662, 84] on div "We could not process the image you have uploaded. Please try again or upload a …" at bounding box center [741, 83] width 194 height 20
click at [57, 8] on link "< Automations" at bounding box center [54, 8] width 49 height 7
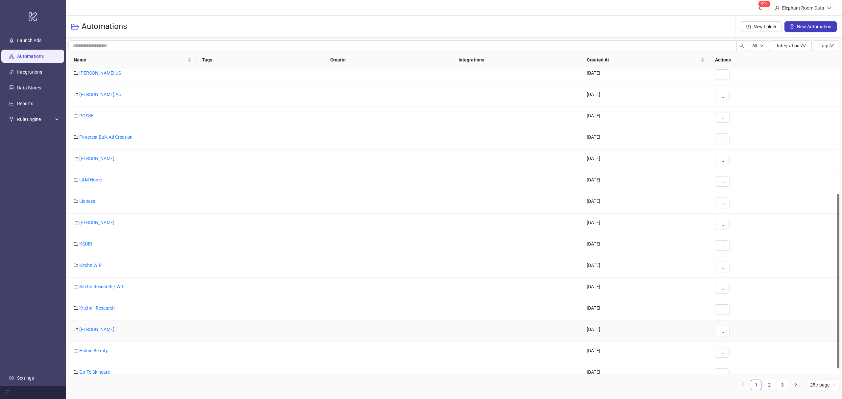
scroll to position [229, 0]
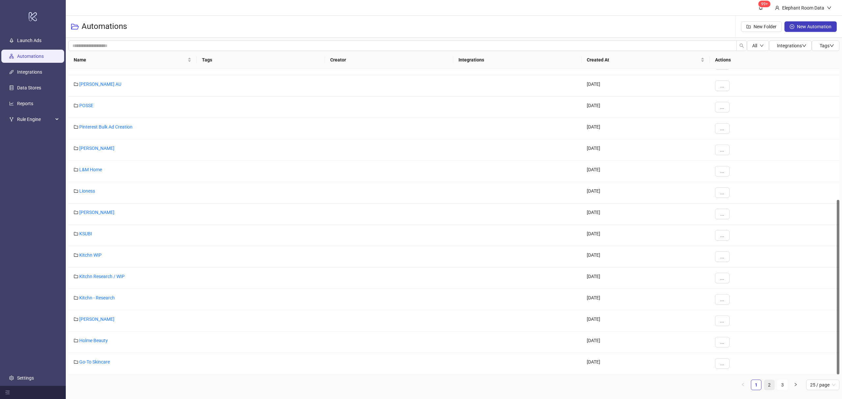
click at [764, 387] on link "2" at bounding box center [769, 385] width 10 height 10
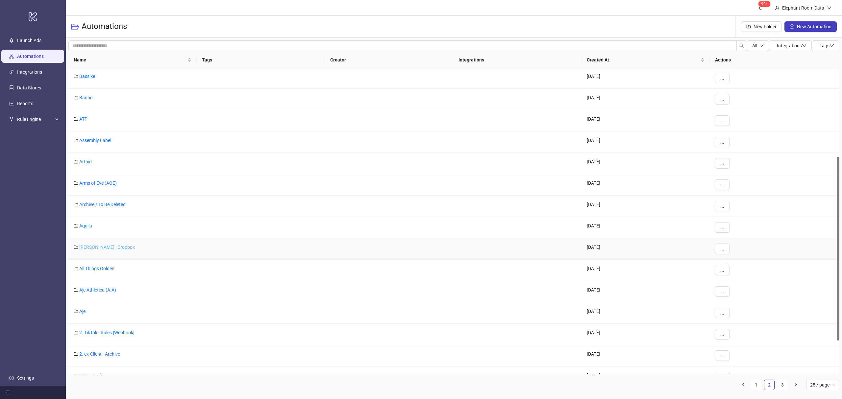
click at [103, 246] on link "[PERSON_NAME] | Dropbox" at bounding box center [107, 247] width 56 height 5
